Goal: Check status: Check status

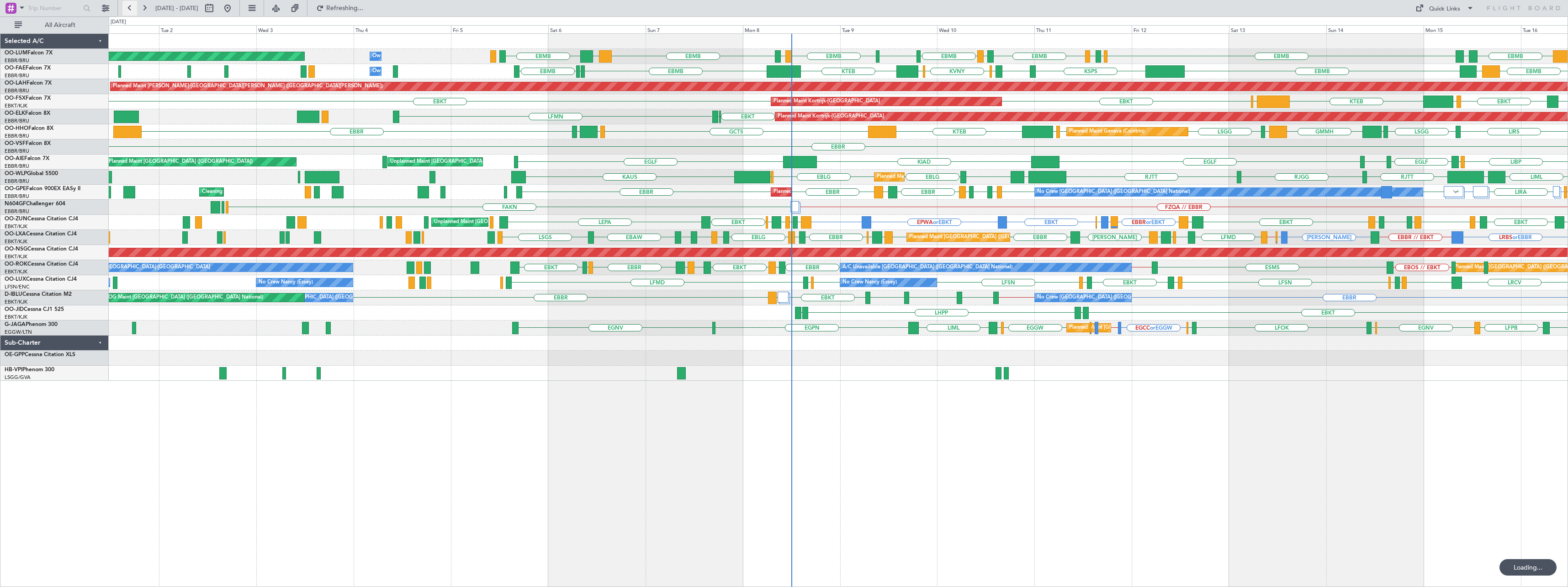
click at [131, 7] on button at bounding box center [129, 8] width 14 height 14
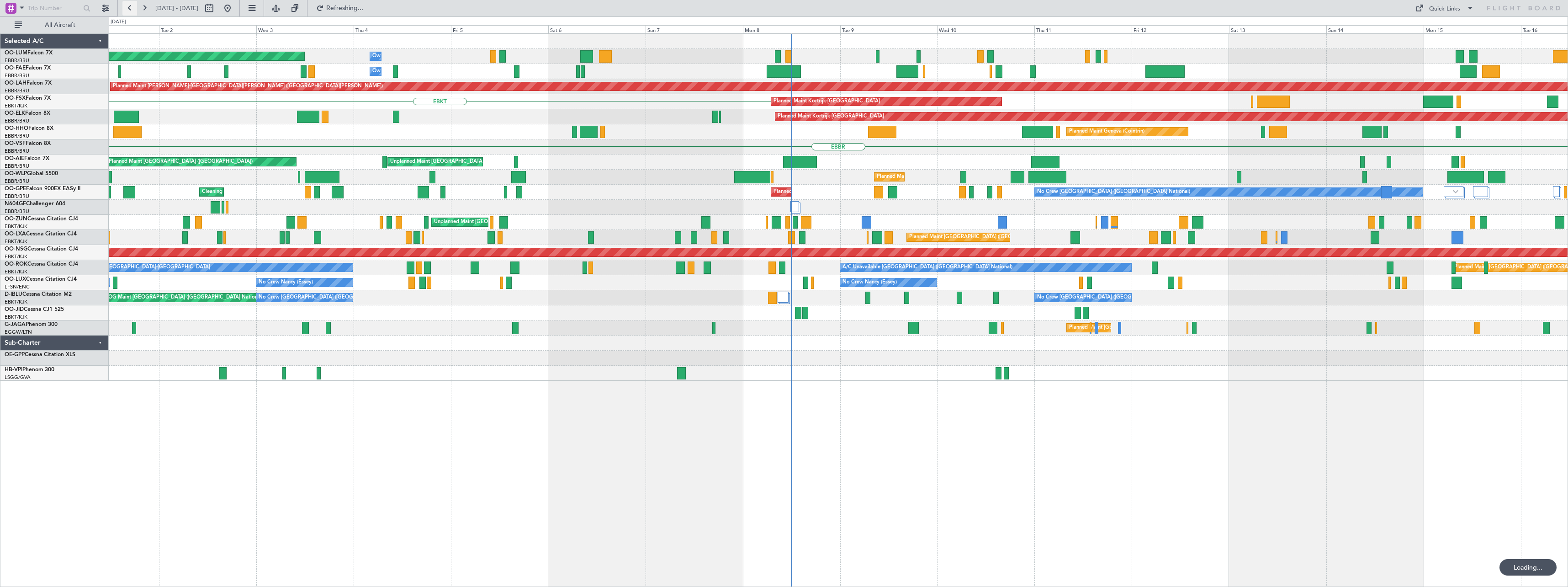
click at [131, 7] on button at bounding box center [129, 8] width 14 height 14
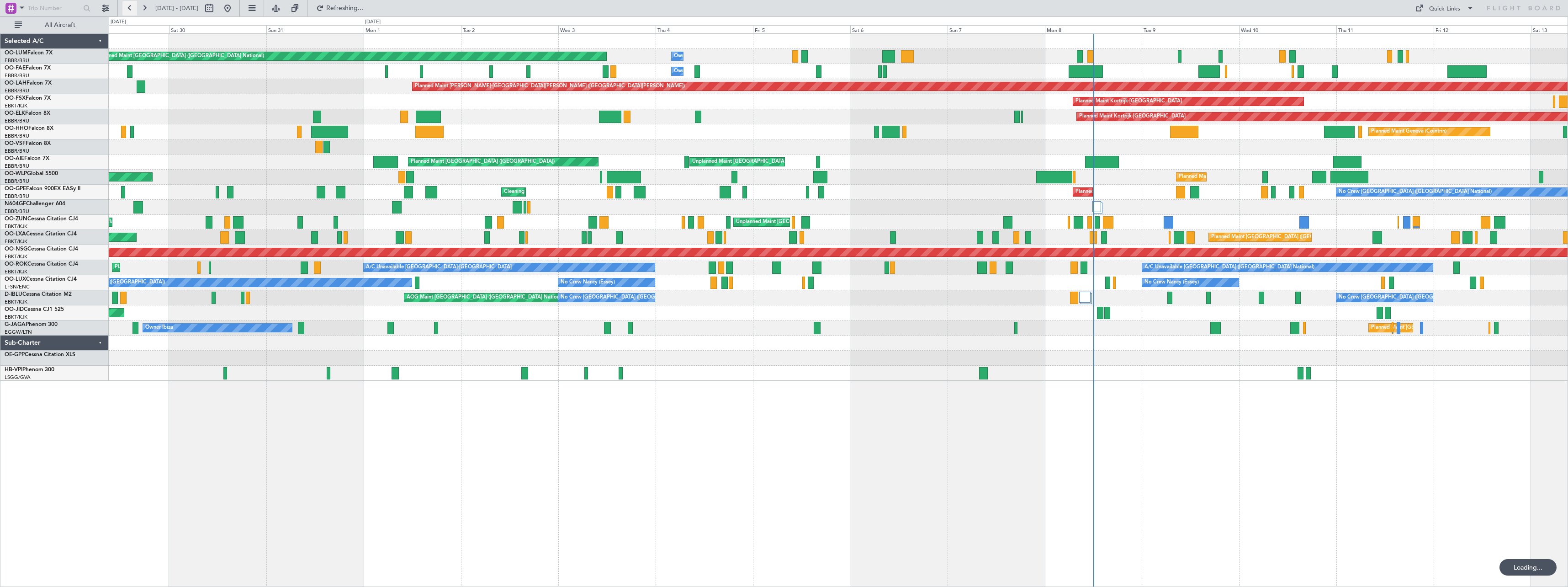
click at [131, 7] on button at bounding box center [129, 8] width 14 height 14
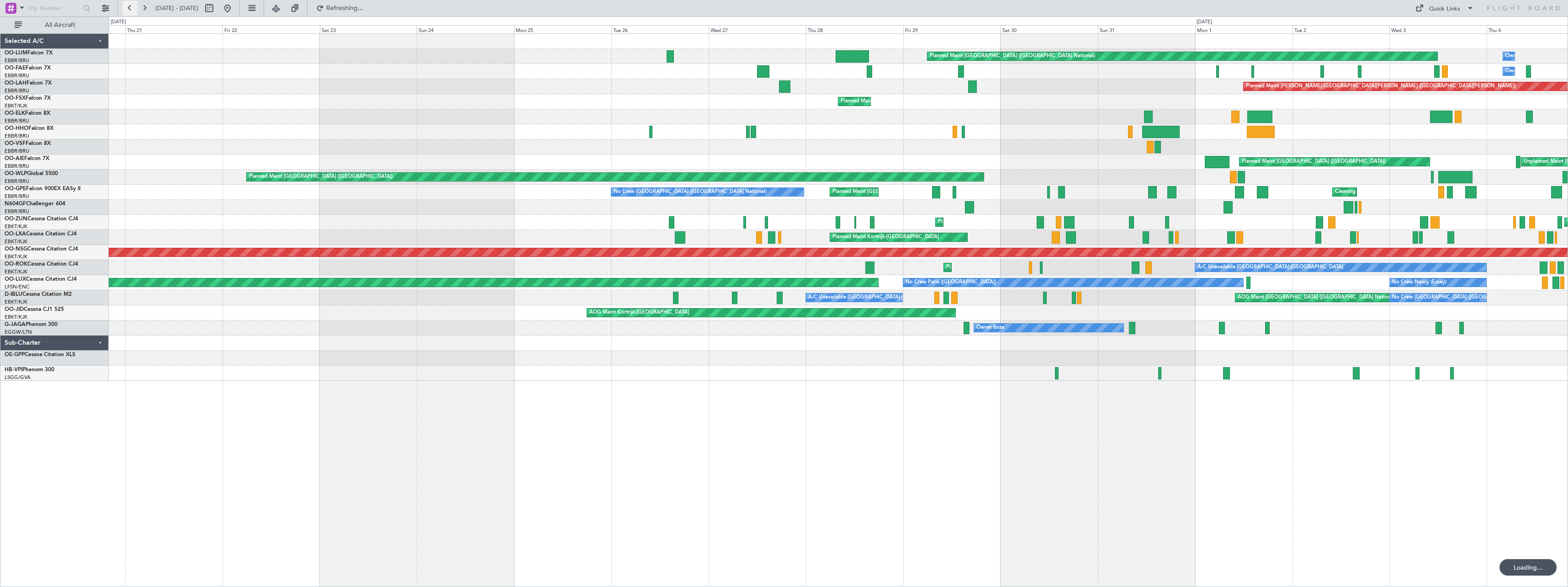
click at [131, 7] on button at bounding box center [129, 8] width 14 height 14
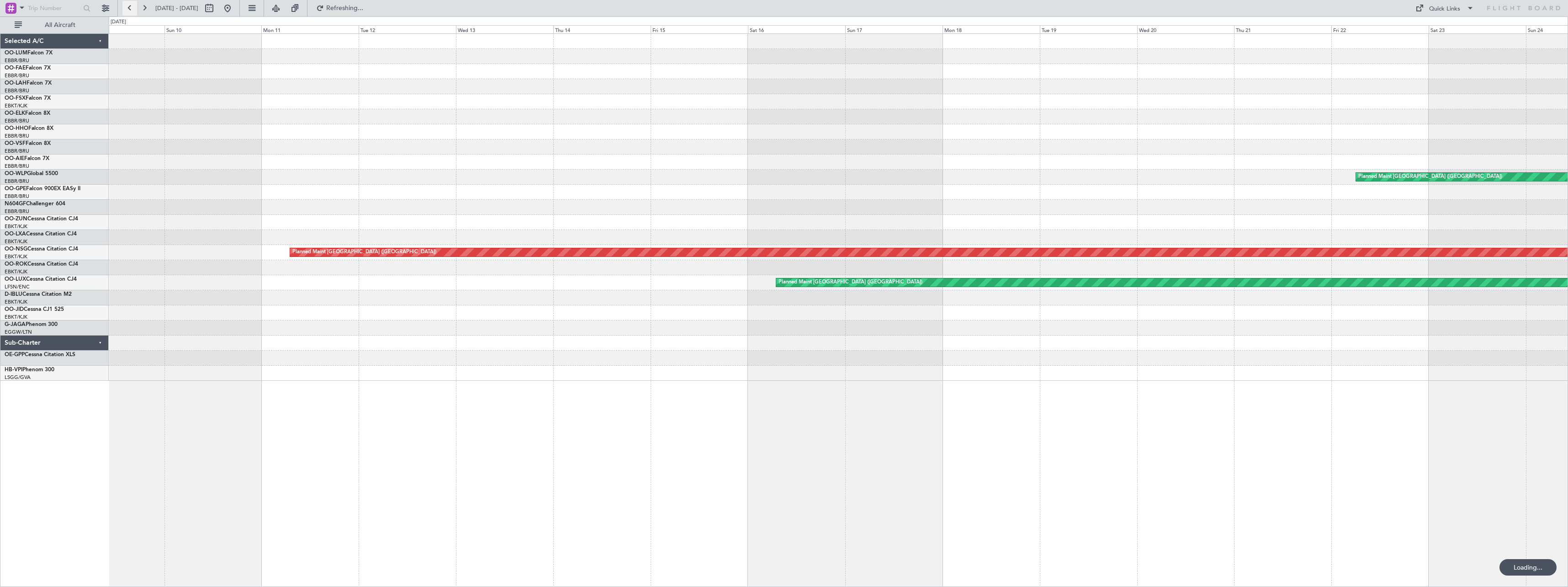
click at [131, 7] on button at bounding box center [129, 8] width 14 height 14
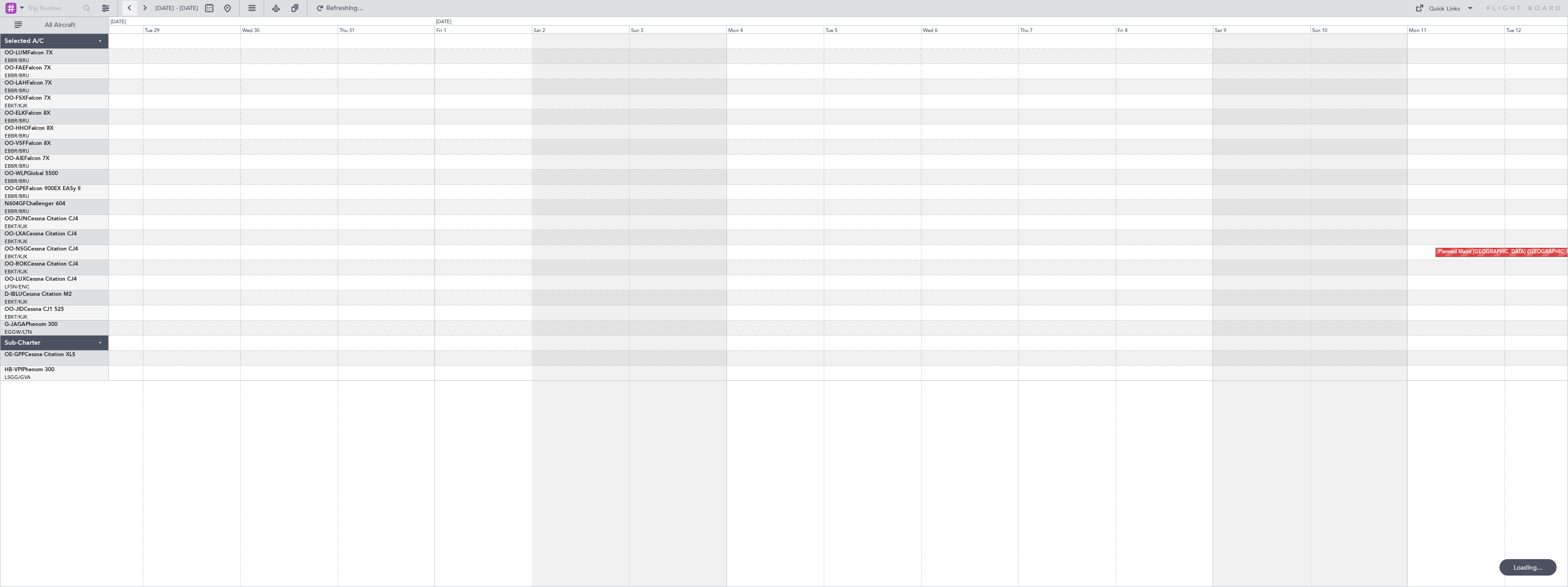
click at [131, 7] on button at bounding box center [129, 8] width 14 height 14
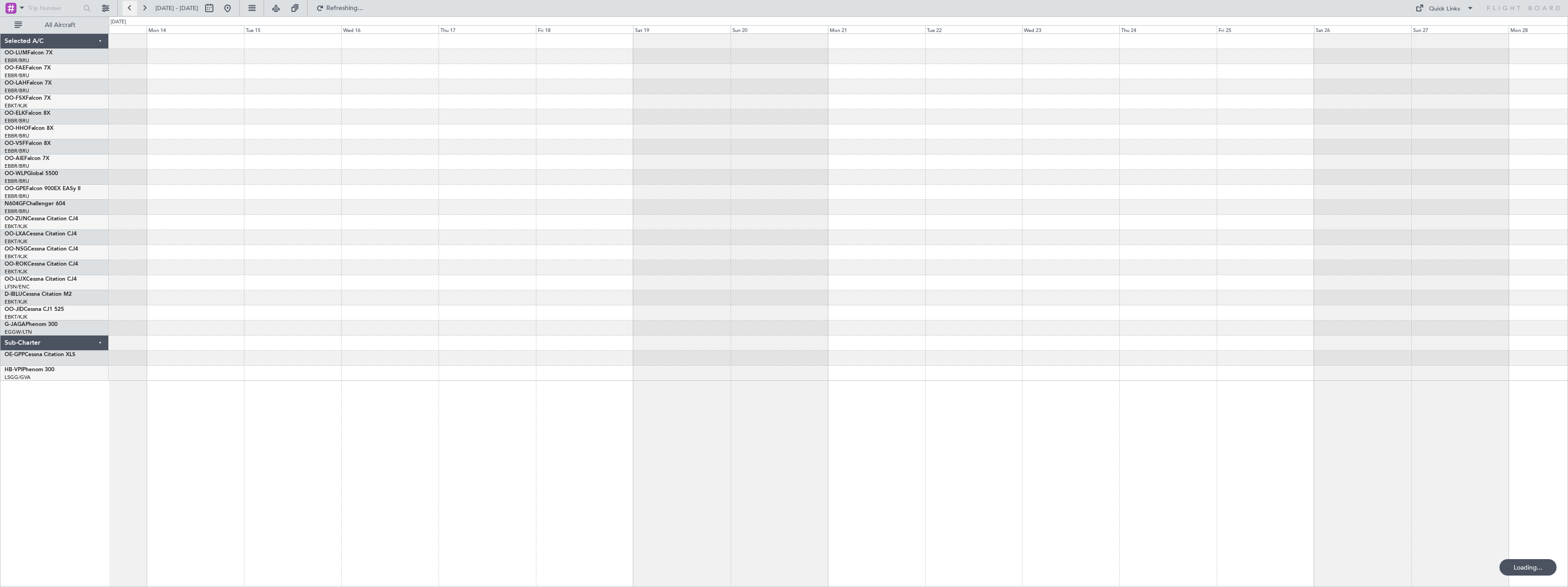
click at [131, 7] on button at bounding box center [129, 8] width 14 height 14
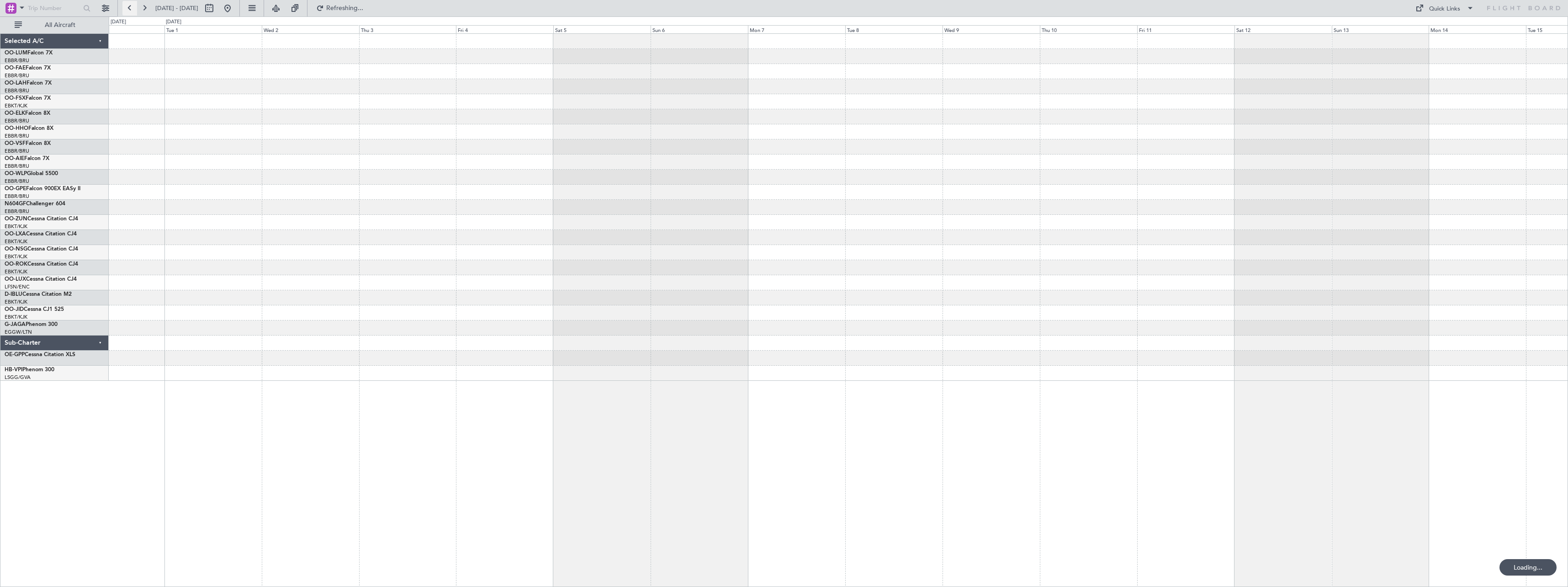
click at [131, 7] on button at bounding box center [129, 8] width 14 height 14
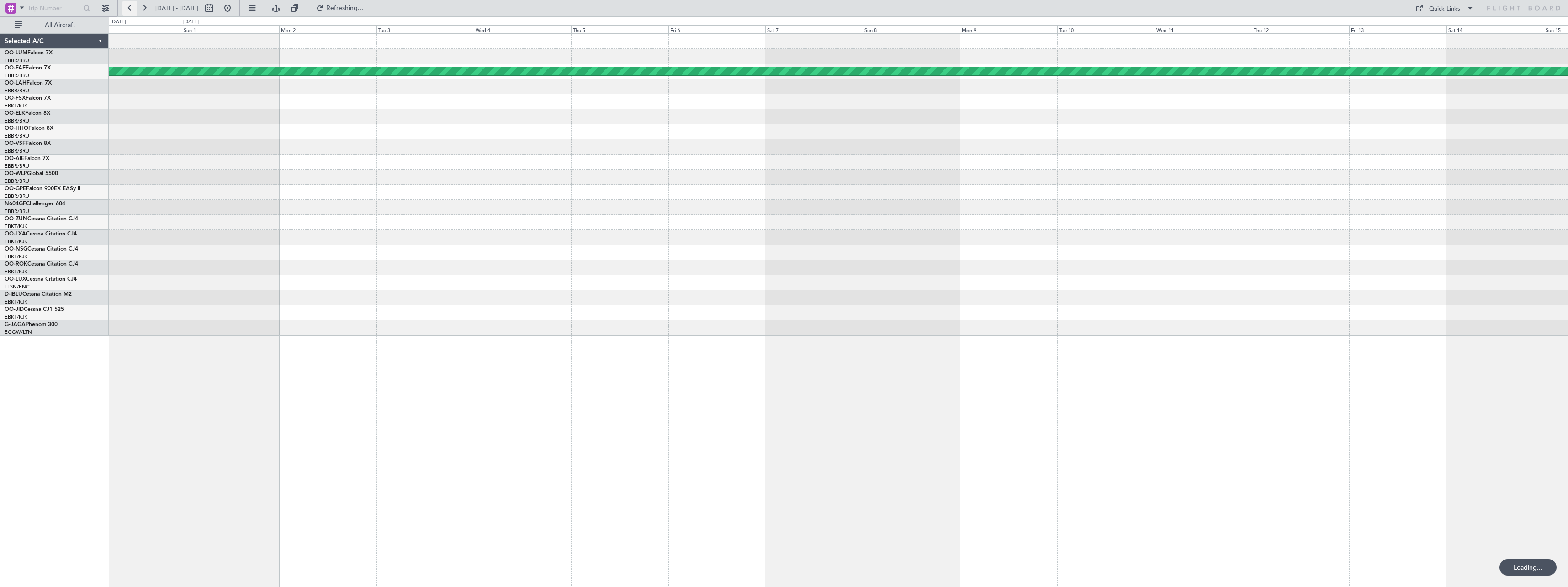
click at [131, 7] on button at bounding box center [129, 8] width 14 height 14
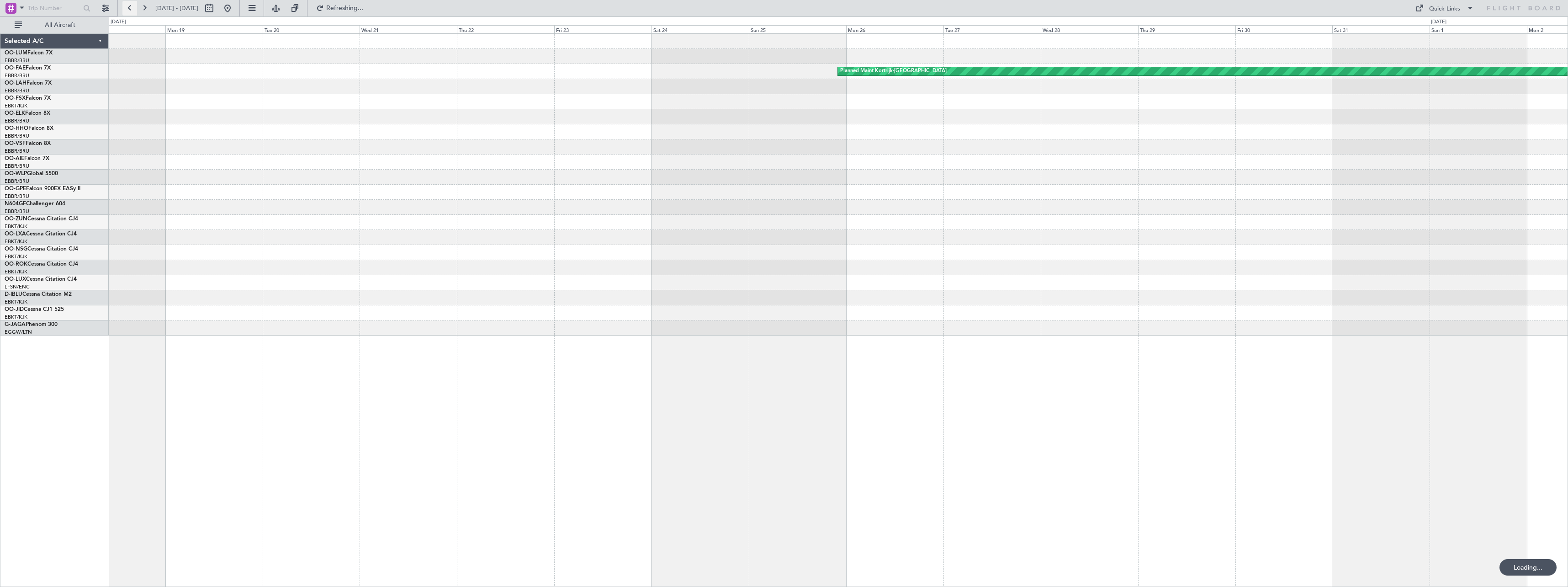
click at [131, 7] on button at bounding box center [129, 8] width 14 height 14
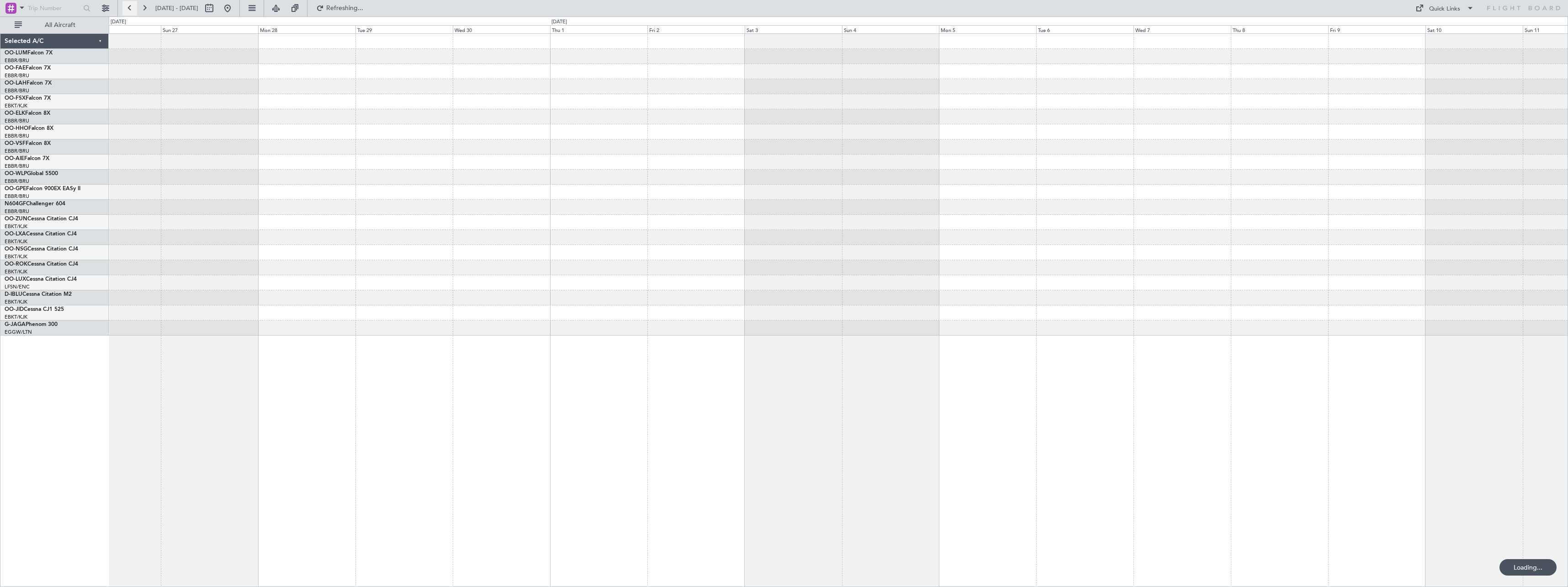
click at [131, 7] on button at bounding box center [129, 8] width 14 height 14
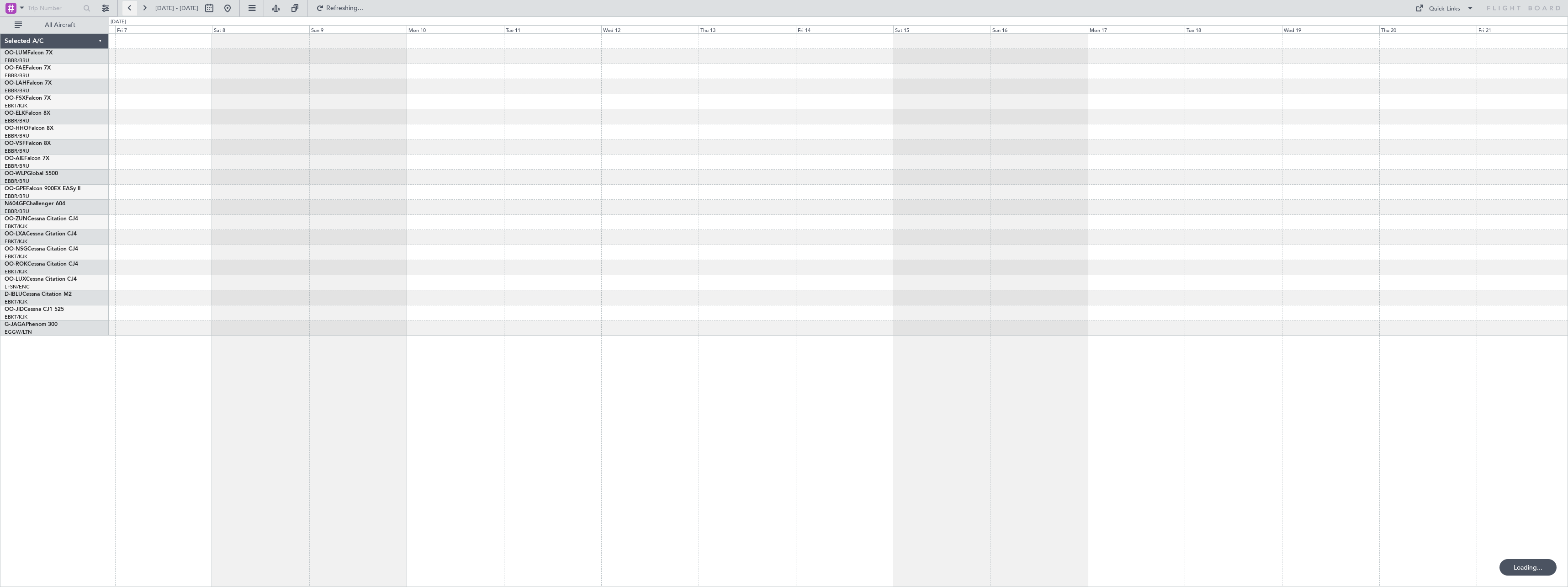
click at [131, 7] on button at bounding box center [129, 8] width 14 height 14
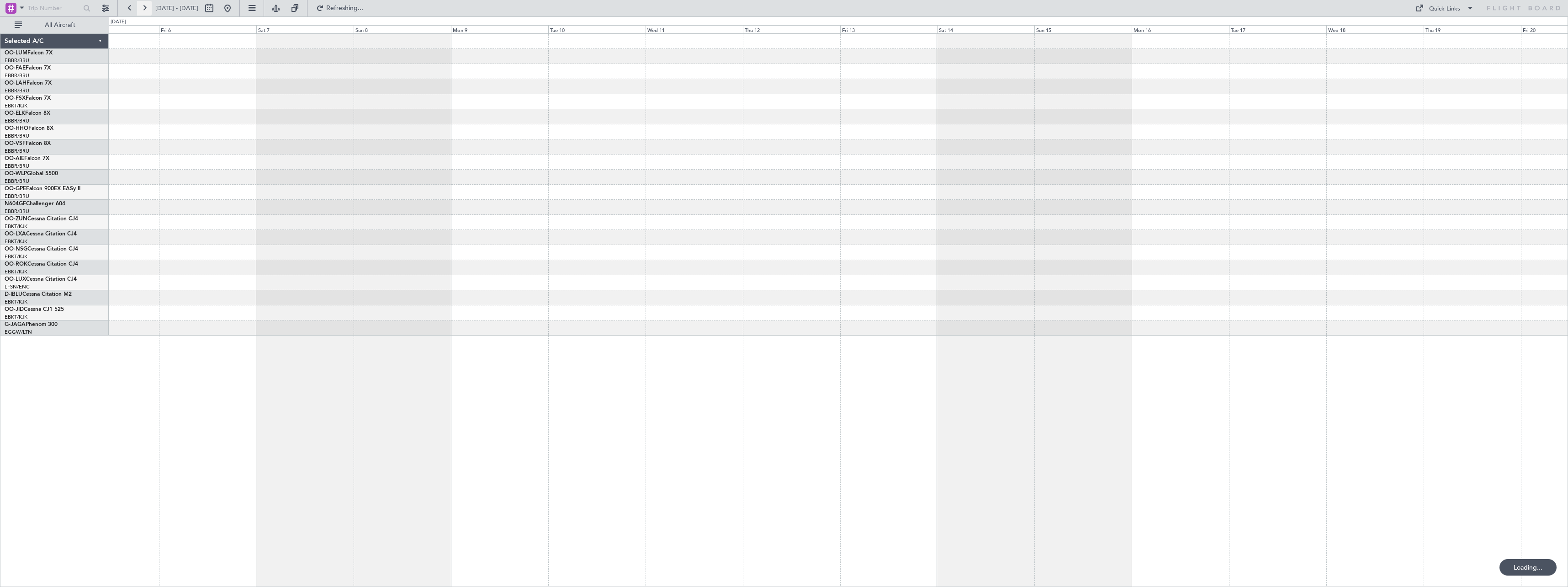
click at [146, 9] on button at bounding box center [144, 8] width 14 height 14
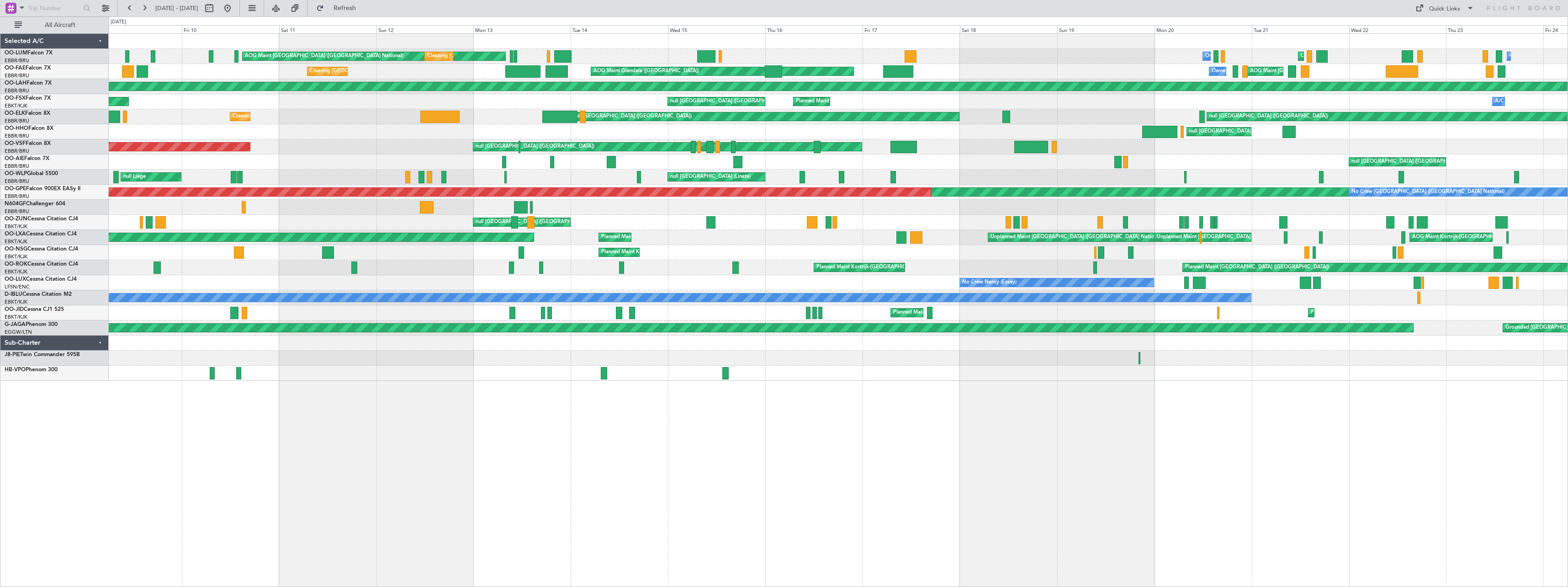
click at [453, 429] on div "AOG Maint [GEOGRAPHIC_DATA] ([GEOGRAPHIC_DATA] National) Cleaning [GEOGRAPHIC_D…" at bounding box center [838, 310] width 1459 height 553
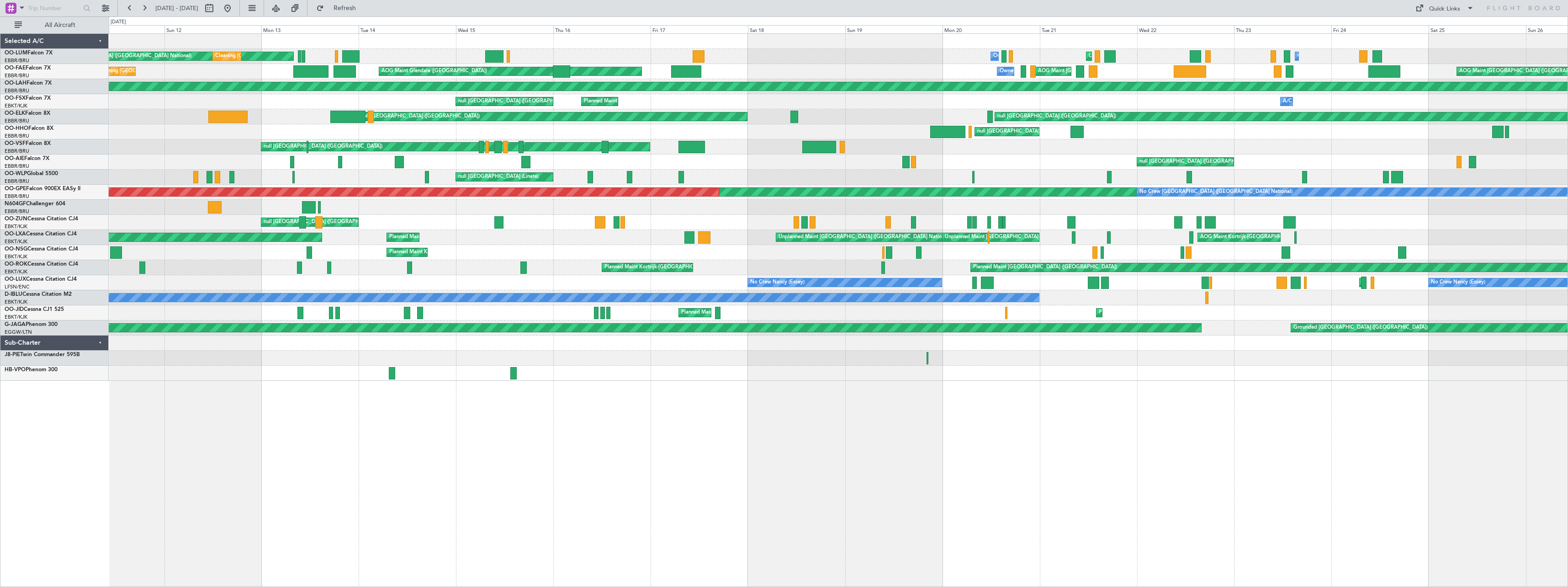
click at [702, 424] on div "AOG Maint [GEOGRAPHIC_DATA] ([GEOGRAPHIC_DATA] National) Cleaning [GEOGRAPHIC_D…" at bounding box center [838, 310] width 1459 height 553
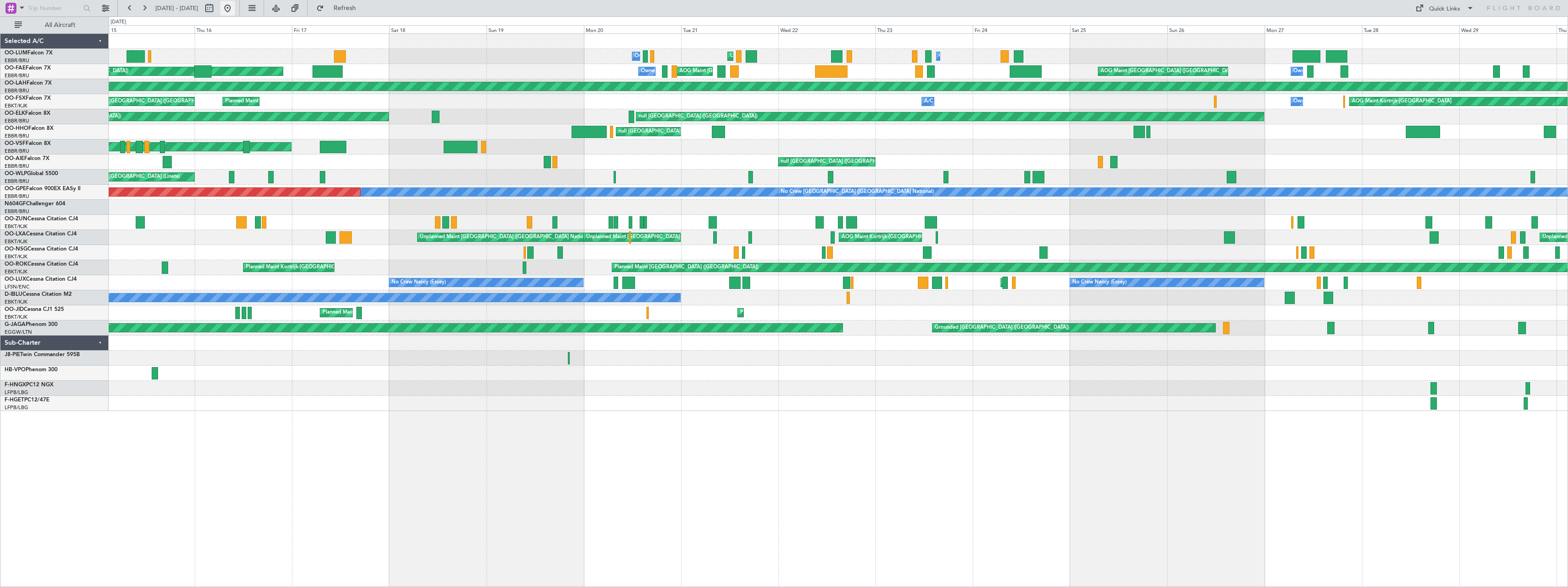
click at [235, 12] on button at bounding box center [227, 8] width 14 height 14
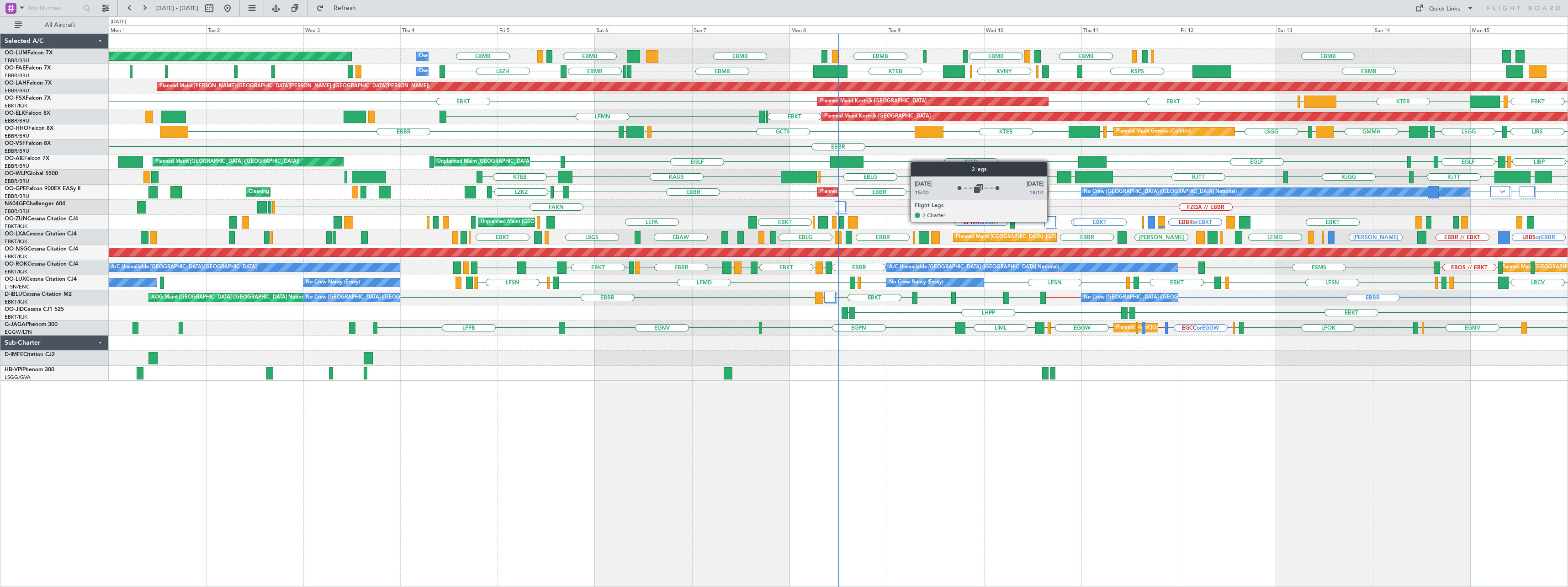
click at [1049, 221] on div at bounding box center [1050, 221] width 12 height 11
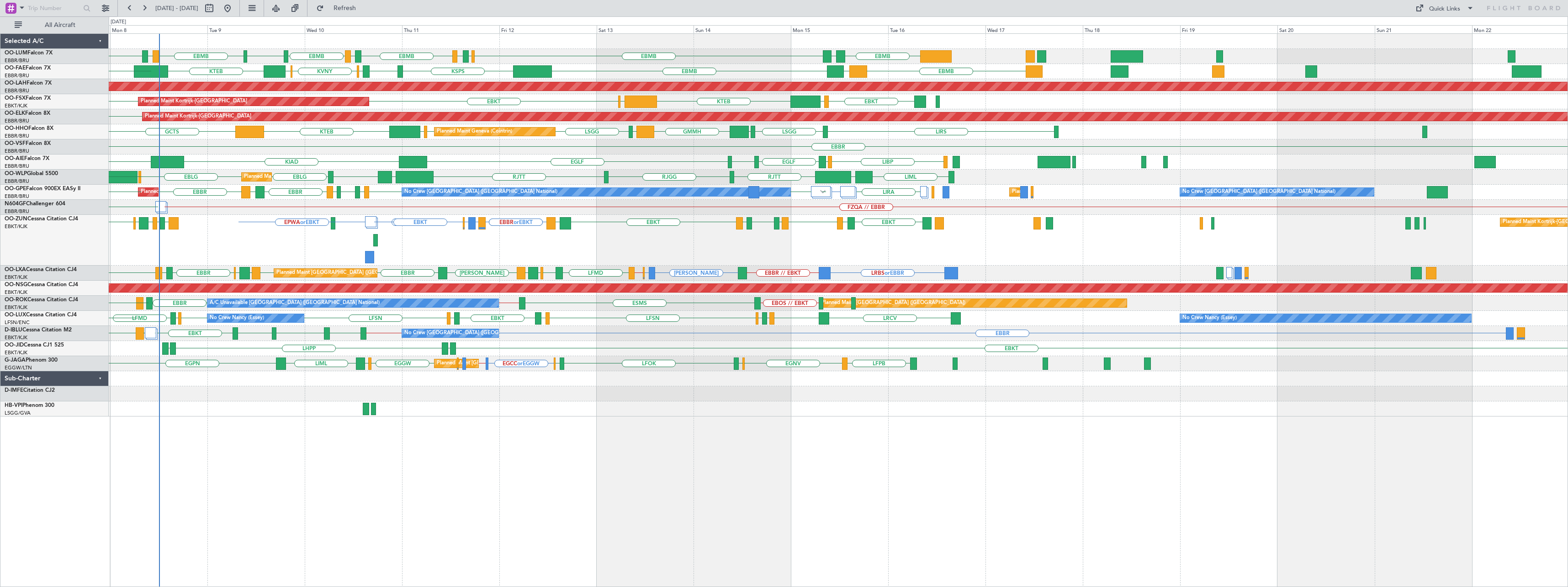
click at [560, 441] on div "EBMB EDDK EDDB EBMB LIME EBMB EBMB [GEOGRAPHIC_DATA] [GEOGRAPHIC_DATA] EBMB LIM…" at bounding box center [838, 310] width 1459 height 553
